Goal: Information Seeking & Learning: Check status

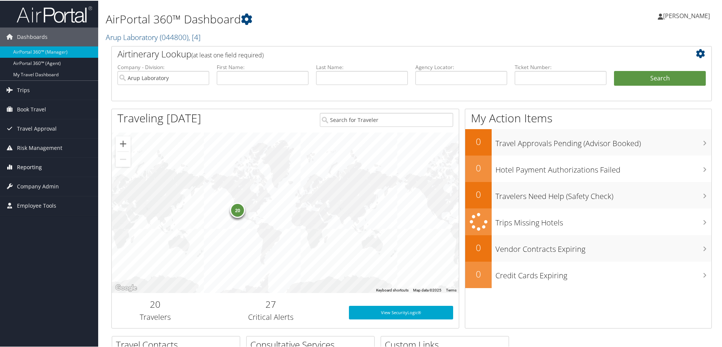
click at [28, 163] on span "Reporting" at bounding box center [29, 166] width 25 height 19
click at [51, 184] on link "Unused Tickets" at bounding box center [49, 181] width 98 height 11
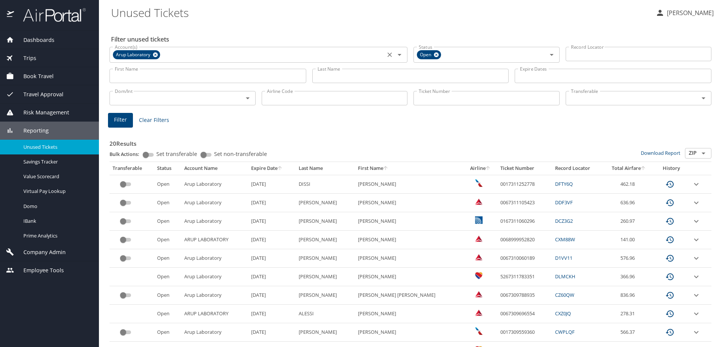
click at [388, 55] on icon "Clear" at bounding box center [390, 54] width 5 height 5
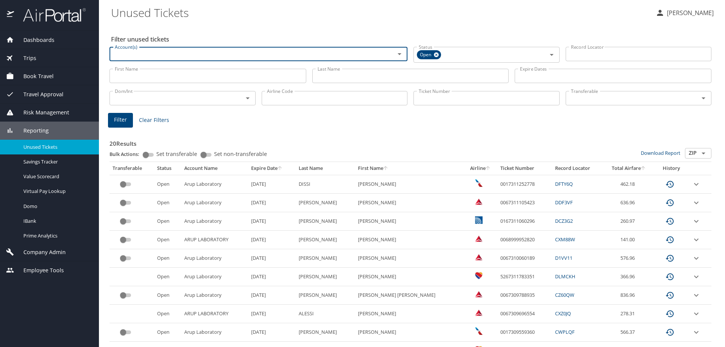
click at [361, 56] on input "Account(s)" at bounding box center [247, 54] width 271 height 10
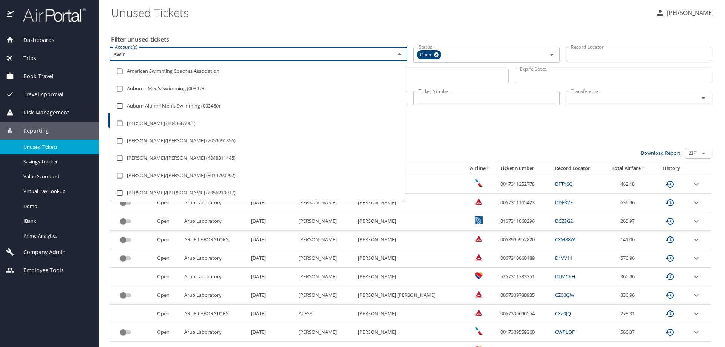
type input "swire"
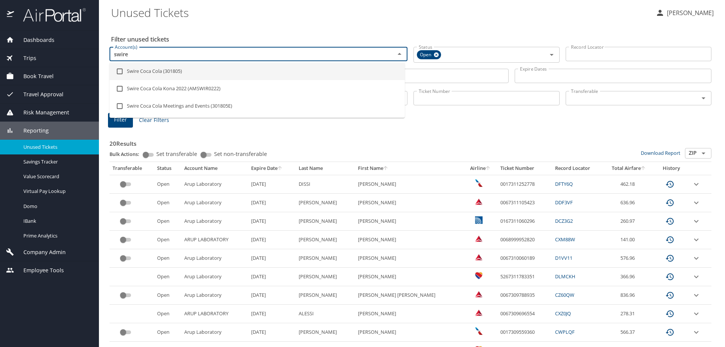
click at [168, 67] on li "Swire Coca Cola (301805)" at bounding box center [257, 71] width 295 height 17
checkbox input "true"
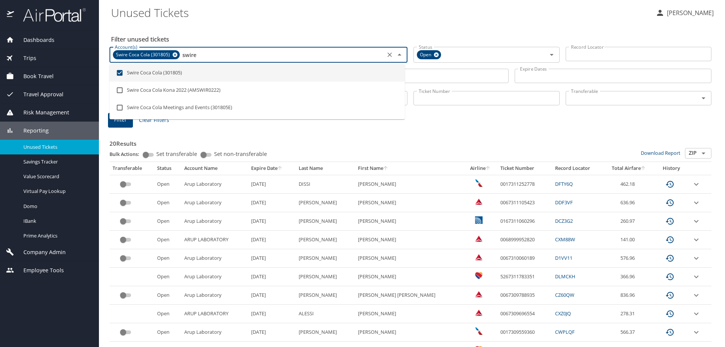
type input "swire"
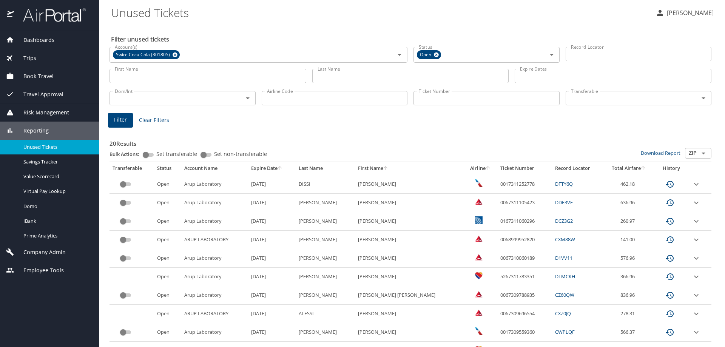
click at [468, 131] on div "20 Results Bulk Actions: Set transferable Set non-transferable Download Report …" at bounding box center [411, 347] width 602 height 436
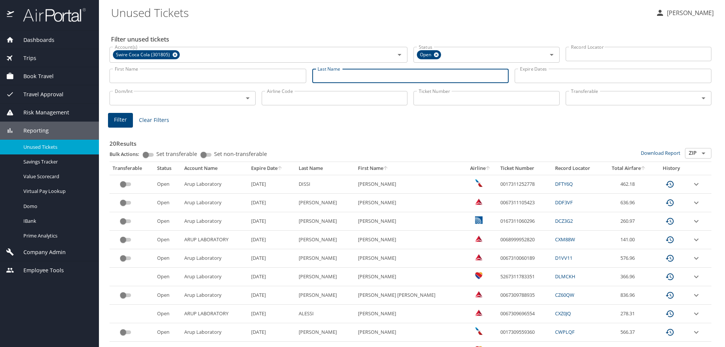
drag, startPoint x: 327, startPoint y: 81, endPoint x: 345, endPoint y: 76, distance: 18.9
click at [327, 81] on input "Last Name" at bounding box center [410, 76] width 197 height 14
type input "king"
click at [117, 118] on span "Filter" at bounding box center [120, 119] width 13 height 9
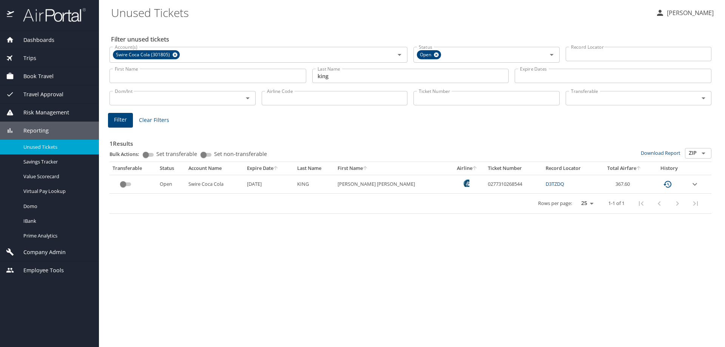
click at [220, 327] on div "Filter unused tickets Account(s) Swire Coca Cola (301805) Account(s) Status Ope…" at bounding box center [412, 185] width 602 height 323
